Goal: Task Accomplishment & Management: Use online tool/utility

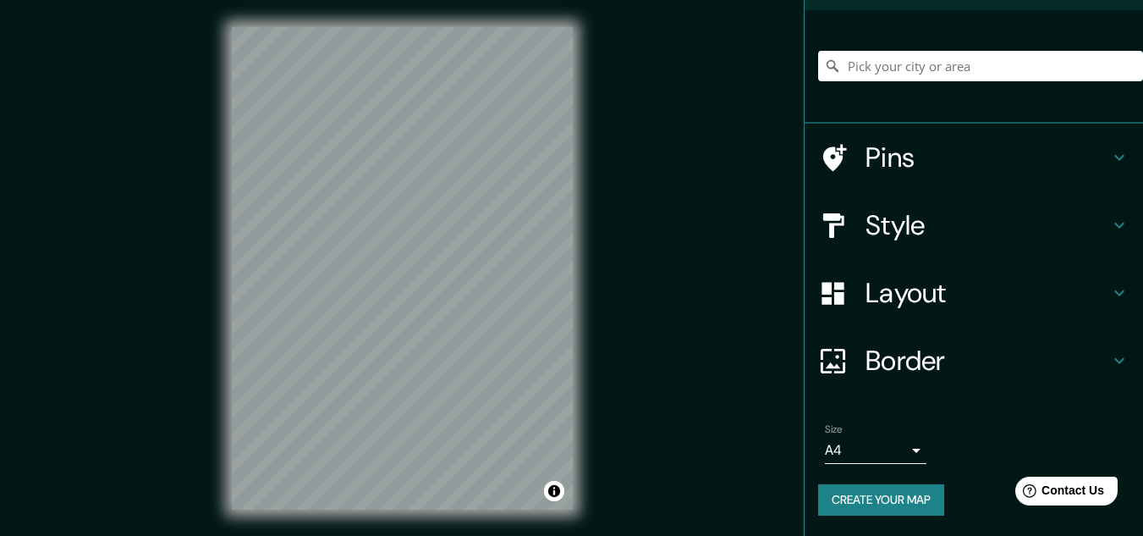
scroll to position [28, 0]
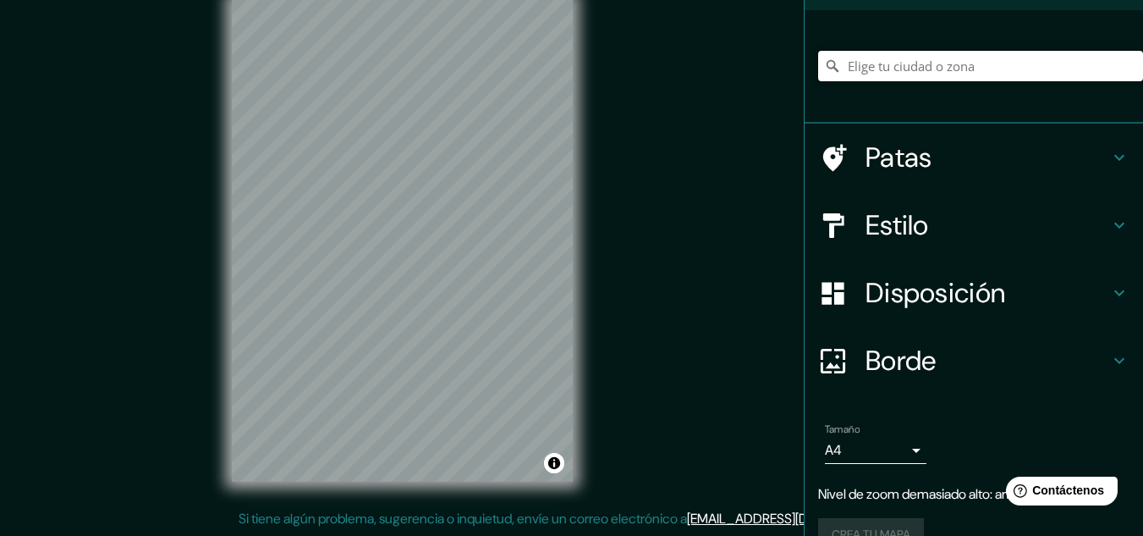
click at [921, 57] on input "Elige tu ciudad o zona" at bounding box center [980, 66] width 325 height 30
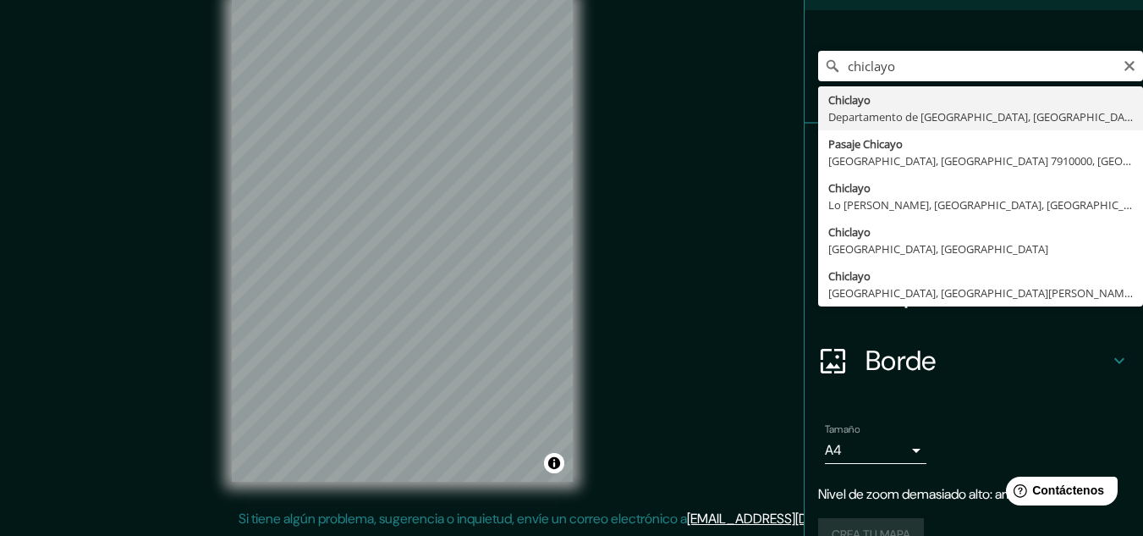
type input "Chiclayo, Departamento de Lambayeque, Perú"
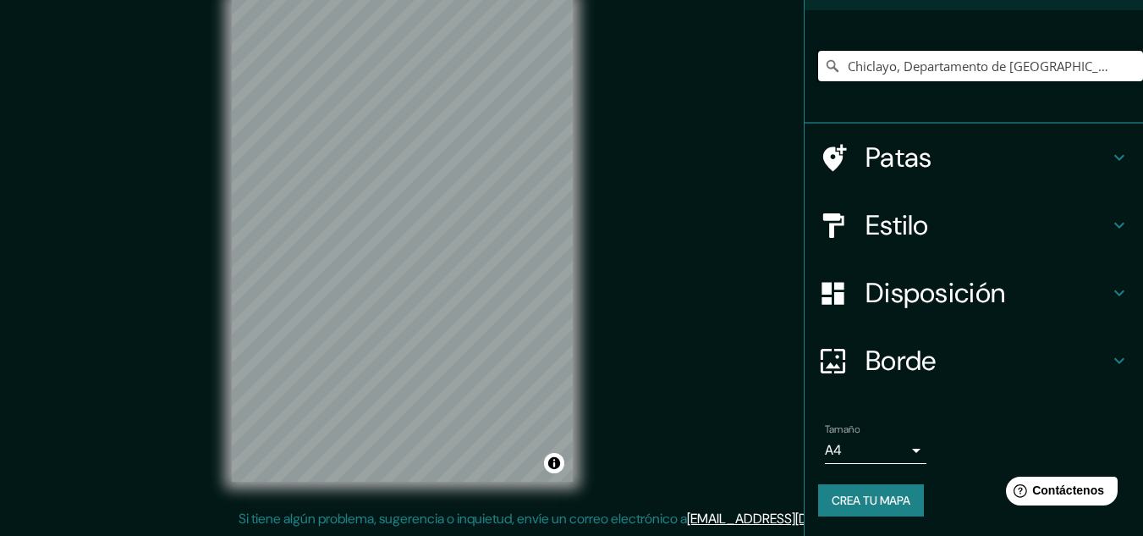
scroll to position [0, 0]
click at [832, 492] on font "Crea tu mapa" at bounding box center [871, 500] width 79 height 22
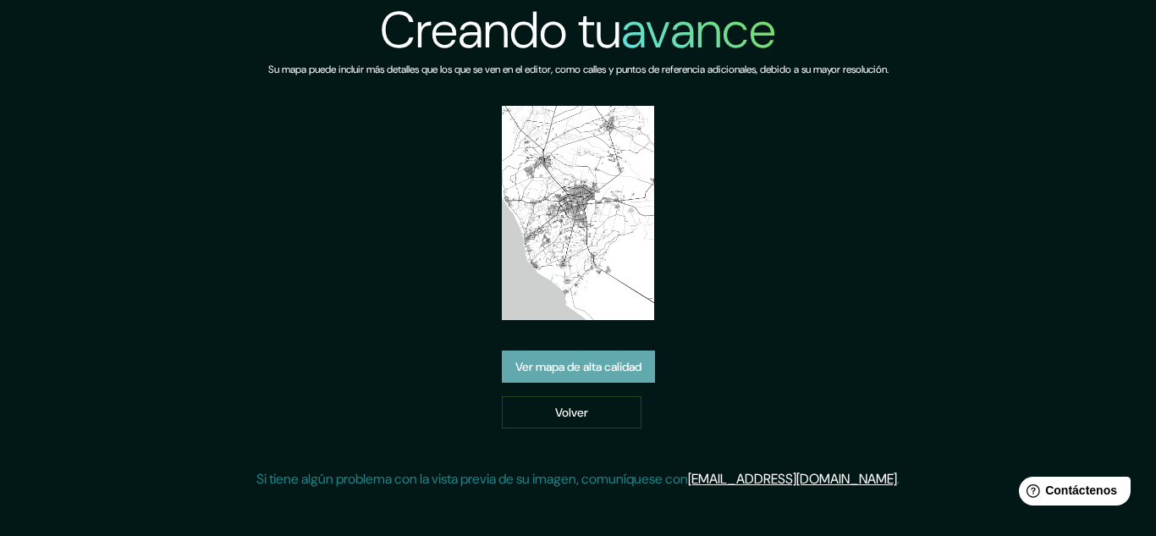
click at [605, 371] on font "Ver mapa de alta calidad" at bounding box center [578, 366] width 126 height 15
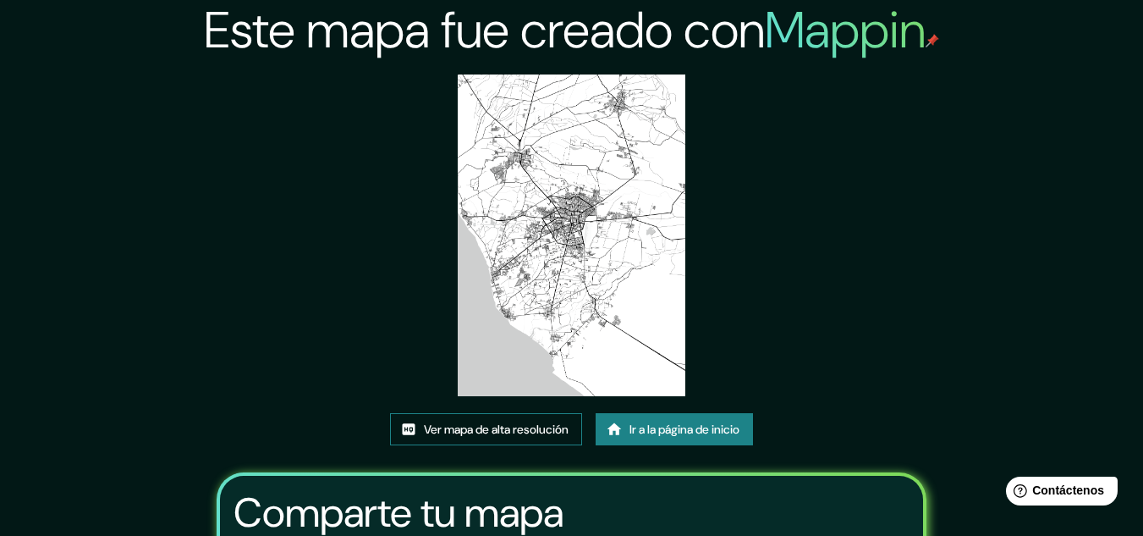
click at [556, 426] on font "Ver mapa de alta resolución" at bounding box center [496, 428] width 145 height 15
